Goal: Find contact information: Find contact information

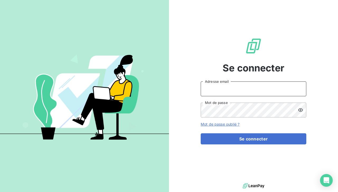
type input "location@sanirun.com"
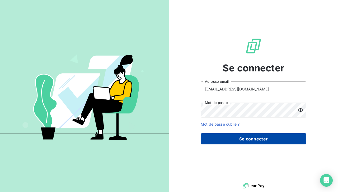
click at [239, 137] on button "Se connecter" at bounding box center [254, 138] width 106 height 11
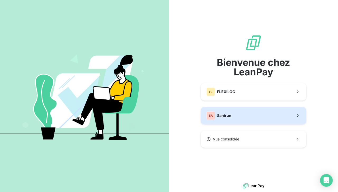
click at [235, 119] on button "SA Sanirun" at bounding box center [254, 115] width 106 height 17
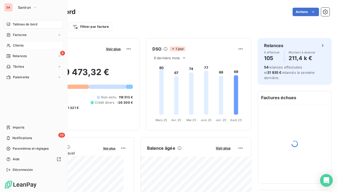
click at [25, 44] on div "Clients" at bounding box center [33, 45] width 59 height 8
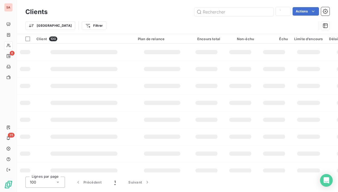
type input "FH"
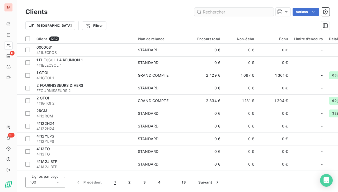
click at [211, 13] on input "text" at bounding box center [234, 12] width 79 height 8
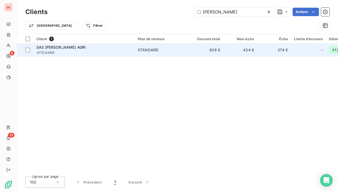
type input "[PERSON_NAME]"
click at [77, 48] on div "SAS [PERSON_NAME] AGRI" at bounding box center [83, 47] width 95 height 5
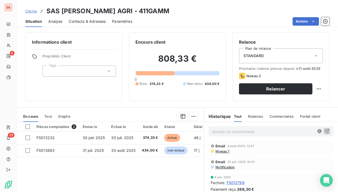
click at [83, 21] on span "Contacts & Adresses" at bounding box center [87, 21] width 37 height 5
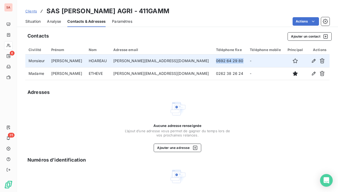
drag, startPoint x: 185, startPoint y: 60, endPoint x: 218, endPoint y: 62, distance: 32.8
click at [218, 62] on td "0692 64 29 80" at bounding box center [230, 60] width 34 height 13
copy td "0692 64 29 80"
drag, startPoint x: 104, startPoint y: 61, endPoint x: 80, endPoint y: 58, distance: 24.0
click at [86, 58] on td "HOAREAU" at bounding box center [98, 60] width 25 height 13
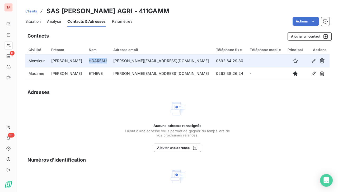
copy td "HOAREAU"
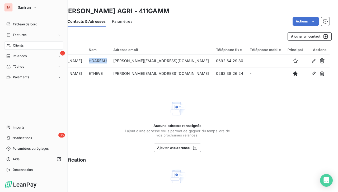
click at [35, 45] on div "Clients" at bounding box center [33, 45] width 59 height 8
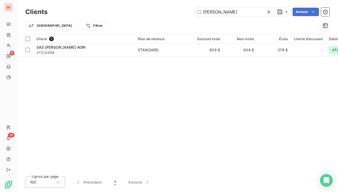
drag, startPoint x: 226, startPoint y: 12, endPoint x: 185, endPoint y: 13, distance: 40.7
click at [185, 13] on div "[PERSON_NAME] Actions" at bounding box center [192, 12] width 276 height 8
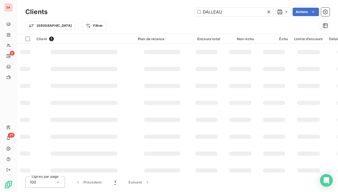
type input "DALLEAU"
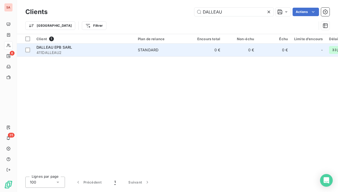
click at [128, 51] on span "411DALLEAU2" at bounding box center [83, 52] width 95 height 5
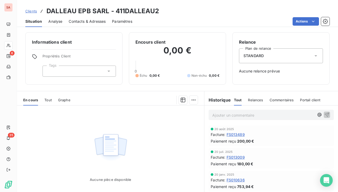
click at [80, 23] on span "Contacts & Adresses" at bounding box center [87, 21] width 37 height 5
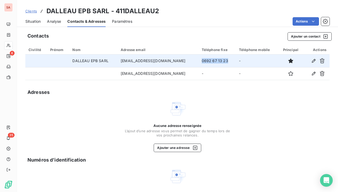
drag, startPoint x: 216, startPoint y: 60, endPoint x: 188, endPoint y: 61, distance: 28.0
click at [199, 61] on td "0692 67 13 23" at bounding box center [217, 60] width 37 height 13
copy td "0692 67 13 23"
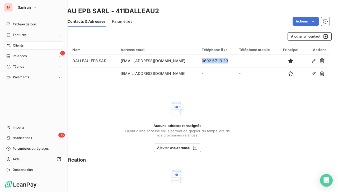
click at [26, 45] on div "Clients" at bounding box center [33, 45] width 59 height 8
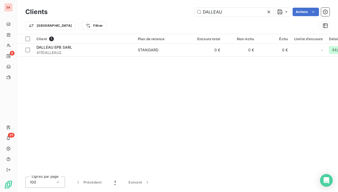
drag, startPoint x: 227, startPoint y: 12, endPoint x: 177, endPoint y: 15, distance: 50.3
click at [179, 15] on div "DALLEAU Actions" at bounding box center [192, 12] width 276 height 8
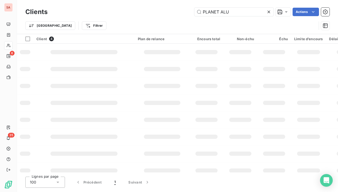
type input "PLANET ALU"
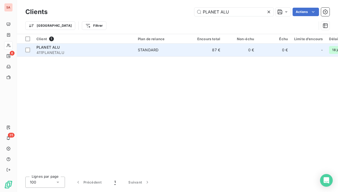
click at [154, 49] on div "STANDARD" at bounding box center [148, 49] width 21 height 5
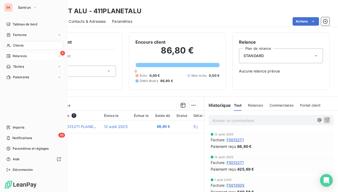
click at [19, 56] on span "Relances" at bounding box center [20, 56] width 14 height 5
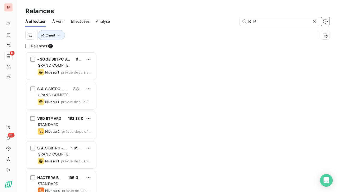
scroll to position [4, 4]
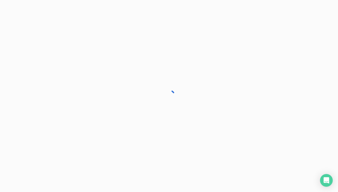
click at [262, 20] on div "SA 6 35 Relances À effectuer À venir Effectuées Analyse BTP Client Relances 6 -…" at bounding box center [169, 96] width 338 height 192
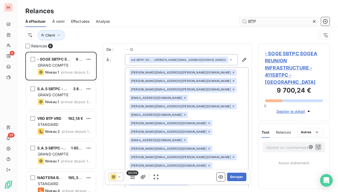
scroll to position [136, 67]
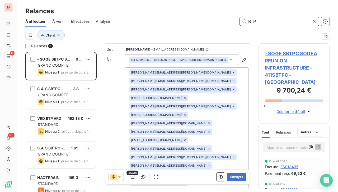
drag, startPoint x: 262, startPoint y: 20, endPoint x: 228, endPoint y: 23, distance: 34.5
click at [228, 23] on div "BTP" at bounding box center [223, 21] width 214 height 8
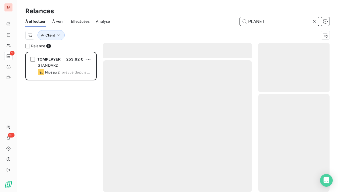
scroll to position [136, 67]
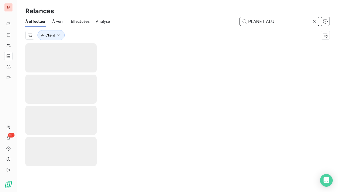
type input "PLANET ALU"
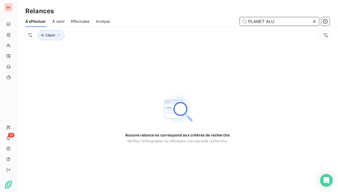
drag, startPoint x: 280, startPoint y: 22, endPoint x: 239, endPoint y: 28, distance: 42.0
click at [239, 28] on div "À effectuer À venir Effectuées Analyse PLANET ALU Client" at bounding box center [177, 29] width 321 height 27
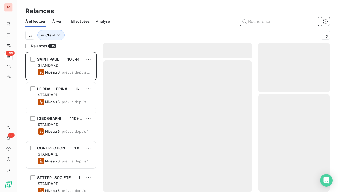
scroll to position [136, 67]
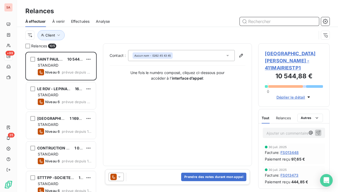
click at [259, 21] on input "text" at bounding box center [279, 21] width 79 height 8
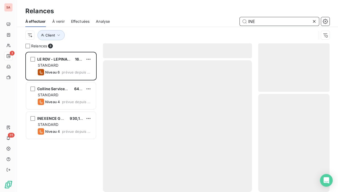
scroll to position [136, 67]
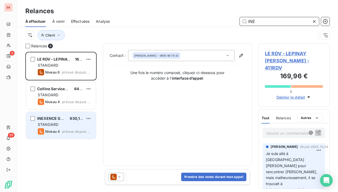
type input "INE"
click at [62, 122] on div "STANDARD" at bounding box center [65, 124] width 54 height 5
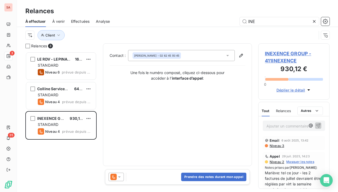
click at [292, 52] on span "INEXENCE GROUP - 411INEXENCE" at bounding box center [294, 57] width 58 height 14
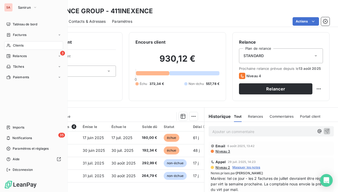
click at [26, 44] on div "Clients" at bounding box center [33, 45] width 59 height 8
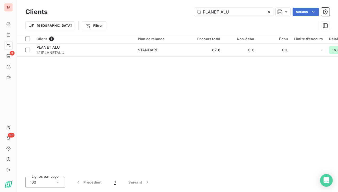
drag, startPoint x: 241, startPoint y: 12, endPoint x: 183, endPoint y: 22, distance: 59.2
click at [183, 22] on div "Clients PLANET ALU Actions Trier Filtrer" at bounding box center [177, 19] width 305 height 27
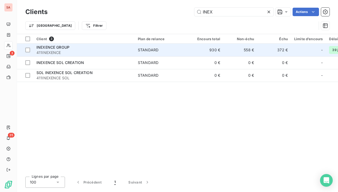
type input "INEX"
click at [103, 50] on span "411INEXENCE" at bounding box center [83, 52] width 95 height 5
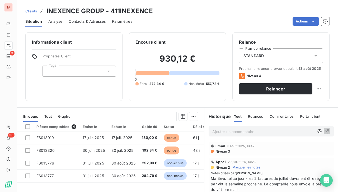
click at [83, 21] on span "Contacts & Adresses" at bounding box center [87, 21] width 37 height 5
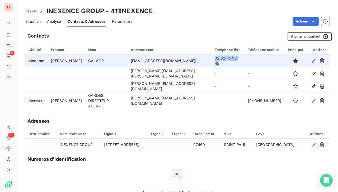
drag, startPoint x: 223, startPoint y: 64, endPoint x: 210, endPoint y: 58, distance: 14.2
click at [210, 58] on tr "Madame [PERSON_NAME] [EMAIL_ADDRESS][DOMAIN_NAME] 02 62 45 93 45" at bounding box center [177, 60] width 305 height 13
copy tr "02 62 45 93 45"
